Goal: Check status: Check status

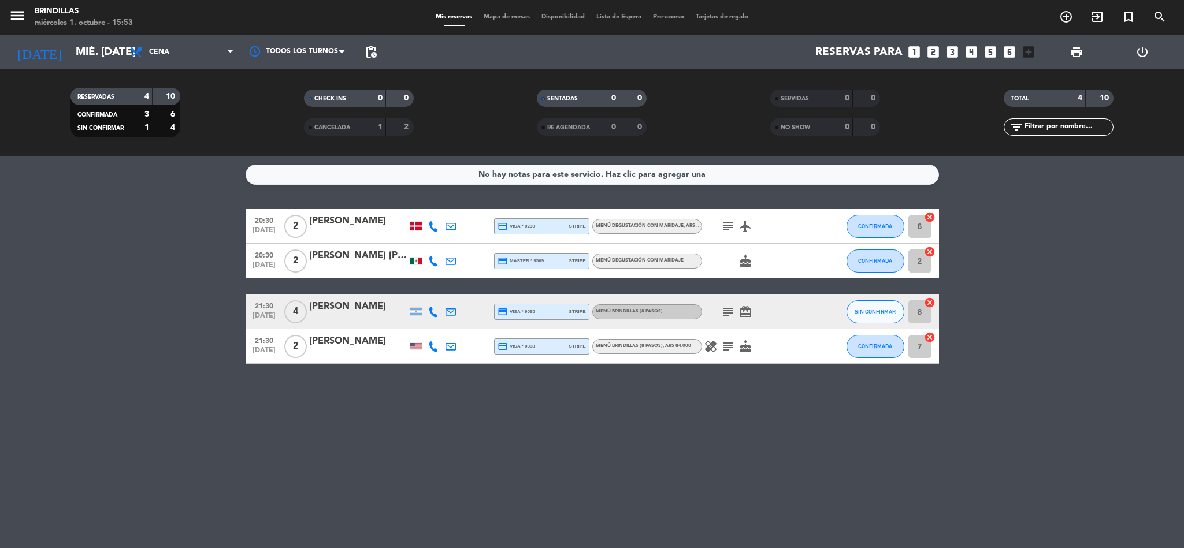
click at [728, 342] on icon "subject" at bounding box center [728, 347] width 14 height 14
click at [725, 307] on icon "subject" at bounding box center [728, 312] width 14 height 14
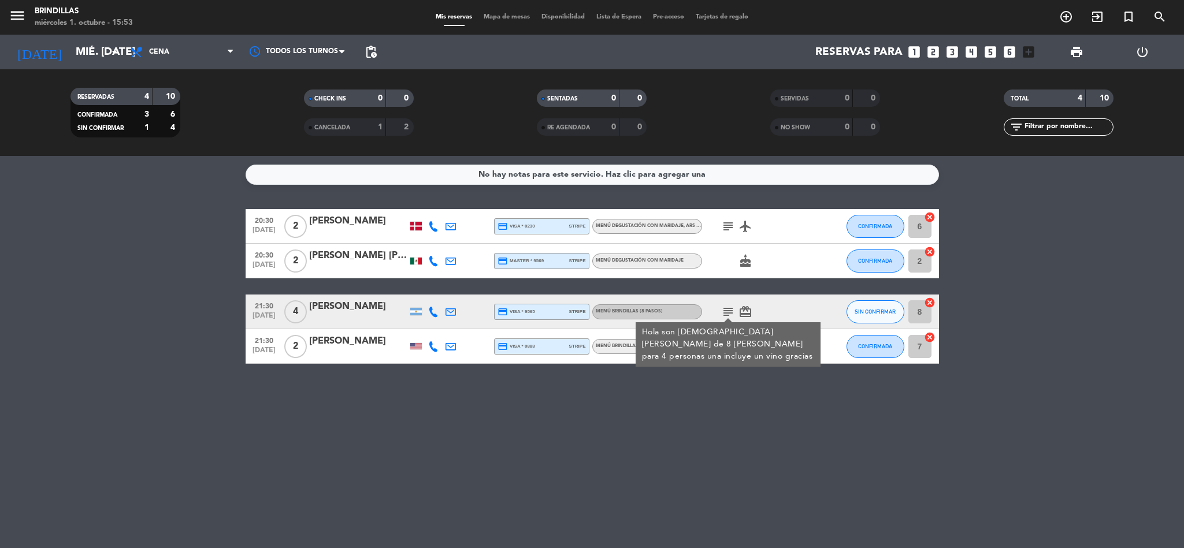
click at [725, 307] on icon "subject" at bounding box center [728, 312] width 14 height 14
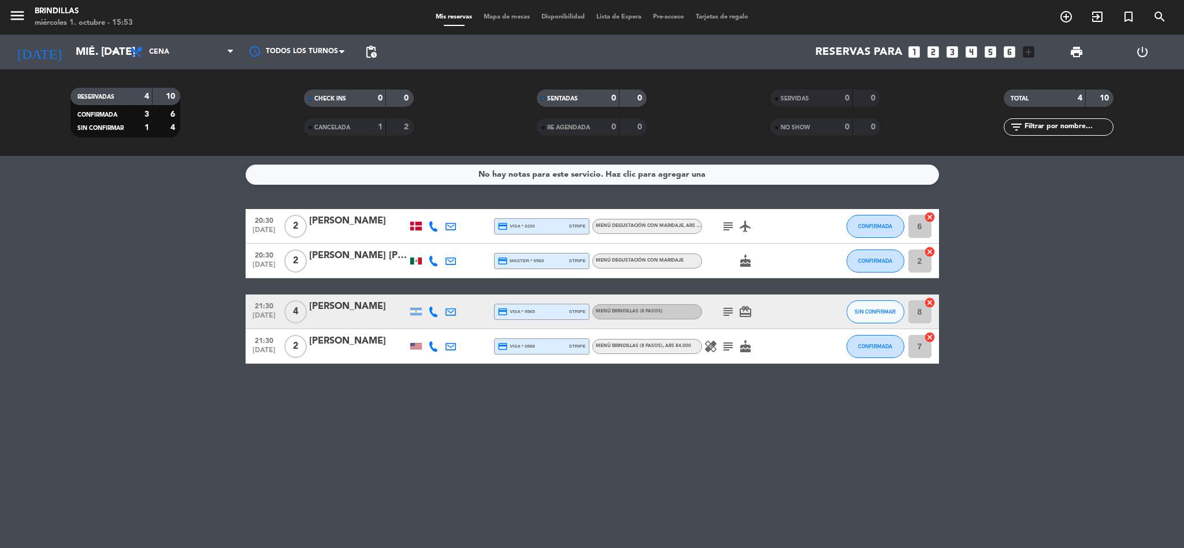
click at [727, 226] on icon "subject" at bounding box center [728, 227] width 14 height 14
click at [70, 46] on input "mié. [DATE]" at bounding box center [139, 52] width 139 height 24
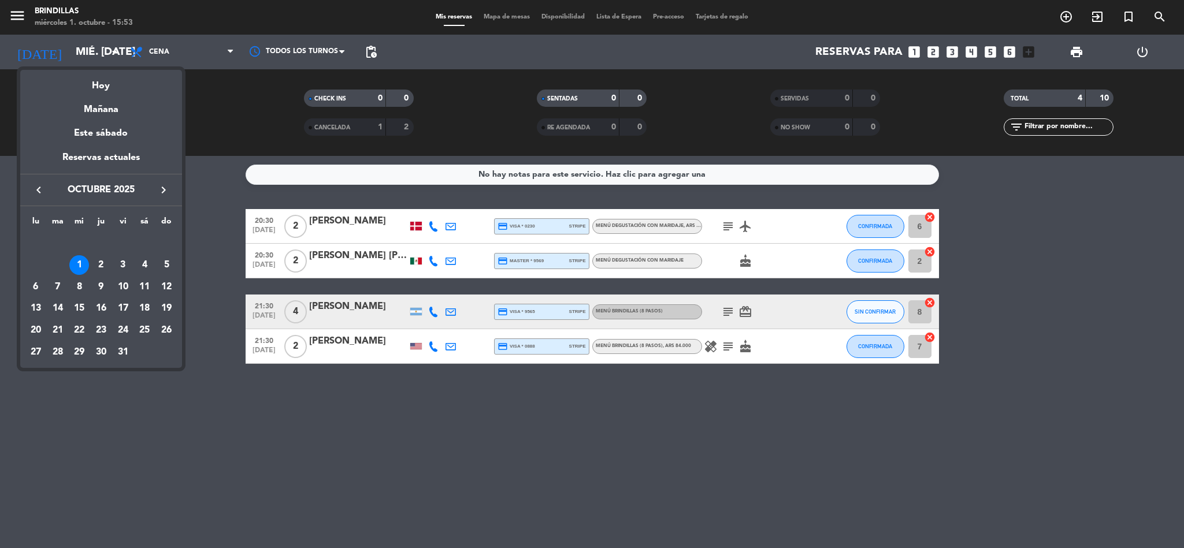
click at [166, 184] on icon "keyboard_arrow_right" at bounding box center [164, 190] width 14 height 14
click at [31, 268] on div "3" at bounding box center [36, 265] width 20 height 20
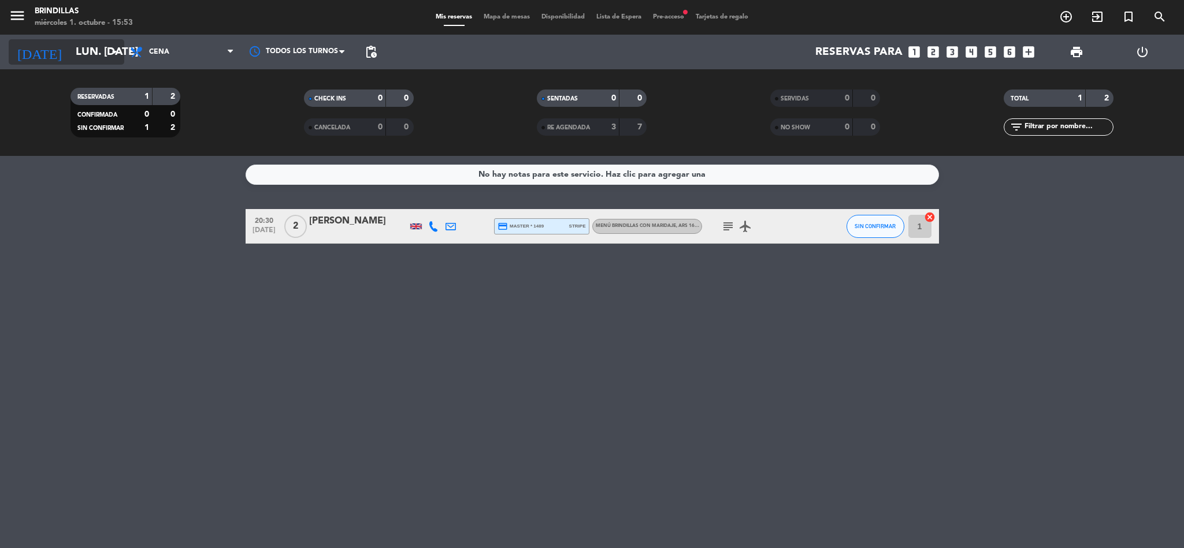
click at [97, 49] on input "lun. [DATE]" at bounding box center [139, 52] width 139 height 24
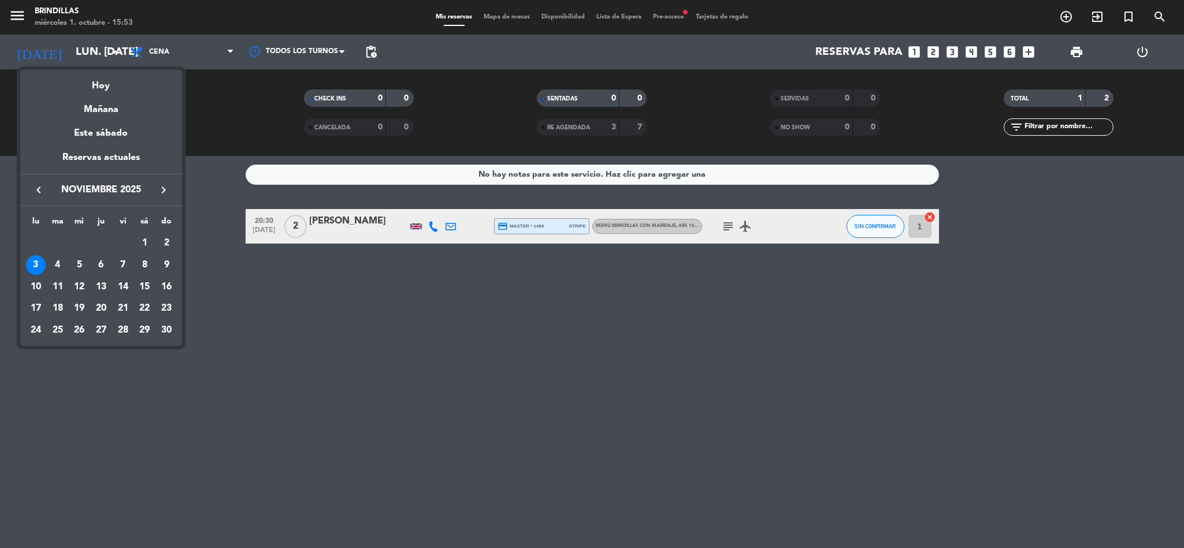
click at [39, 186] on icon "keyboard_arrow_left" at bounding box center [39, 190] width 14 height 14
click at [36, 287] on div "6" at bounding box center [36, 287] width 20 height 20
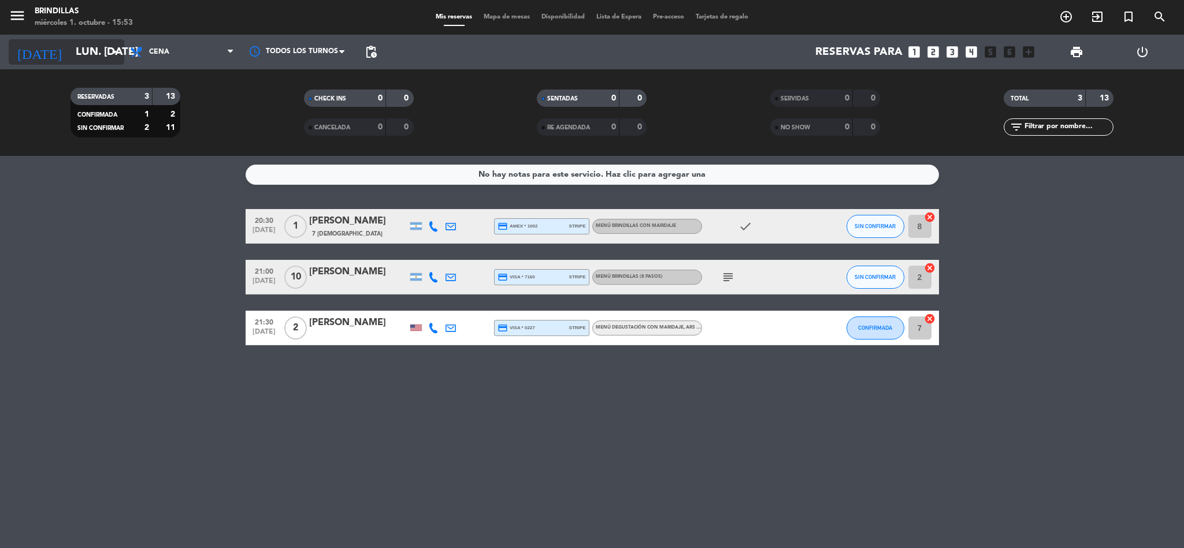
click at [105, 56] on input "lun. [DATE]" at bounding box center [139, 52] width 139 height 24
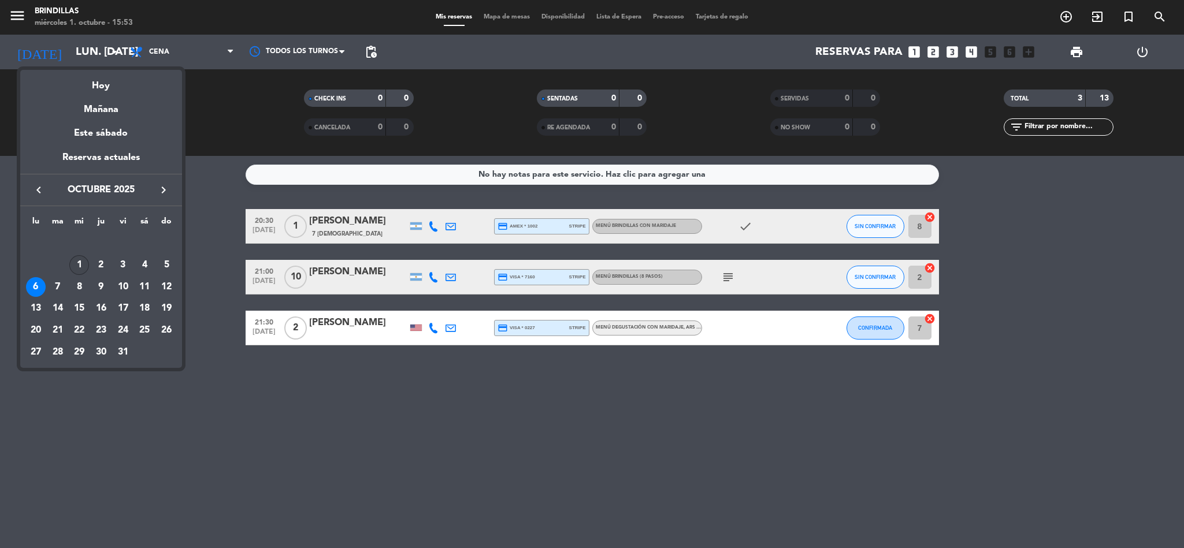
click at [82, 266] on div "1" at bounding box center [79, 265] width 20 height 20
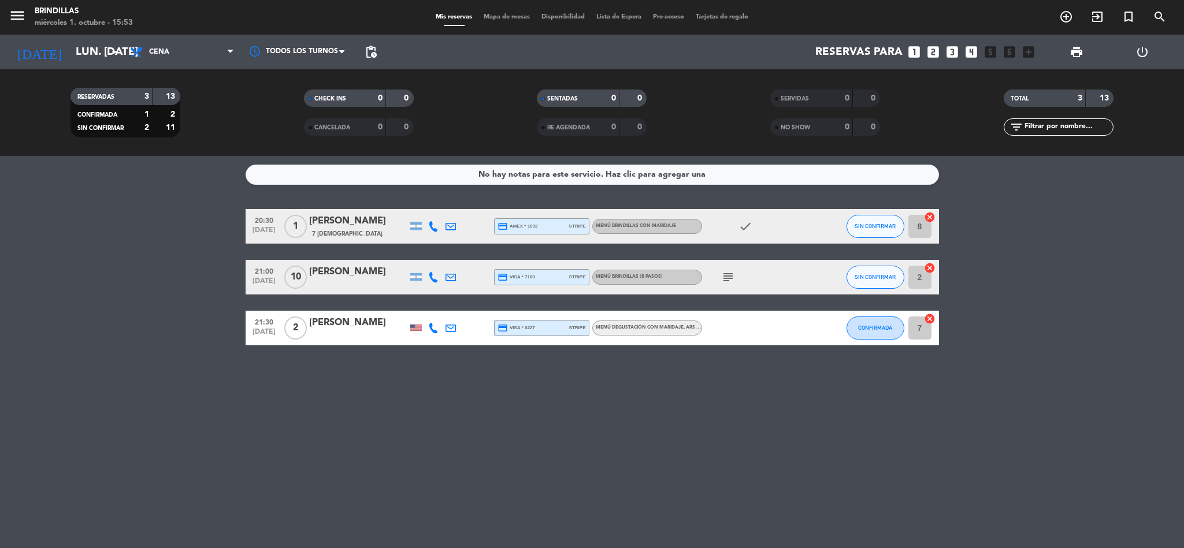
type input "mié. [DATE]"
